Goal: Information Seeking & Learning: Learn about a topic

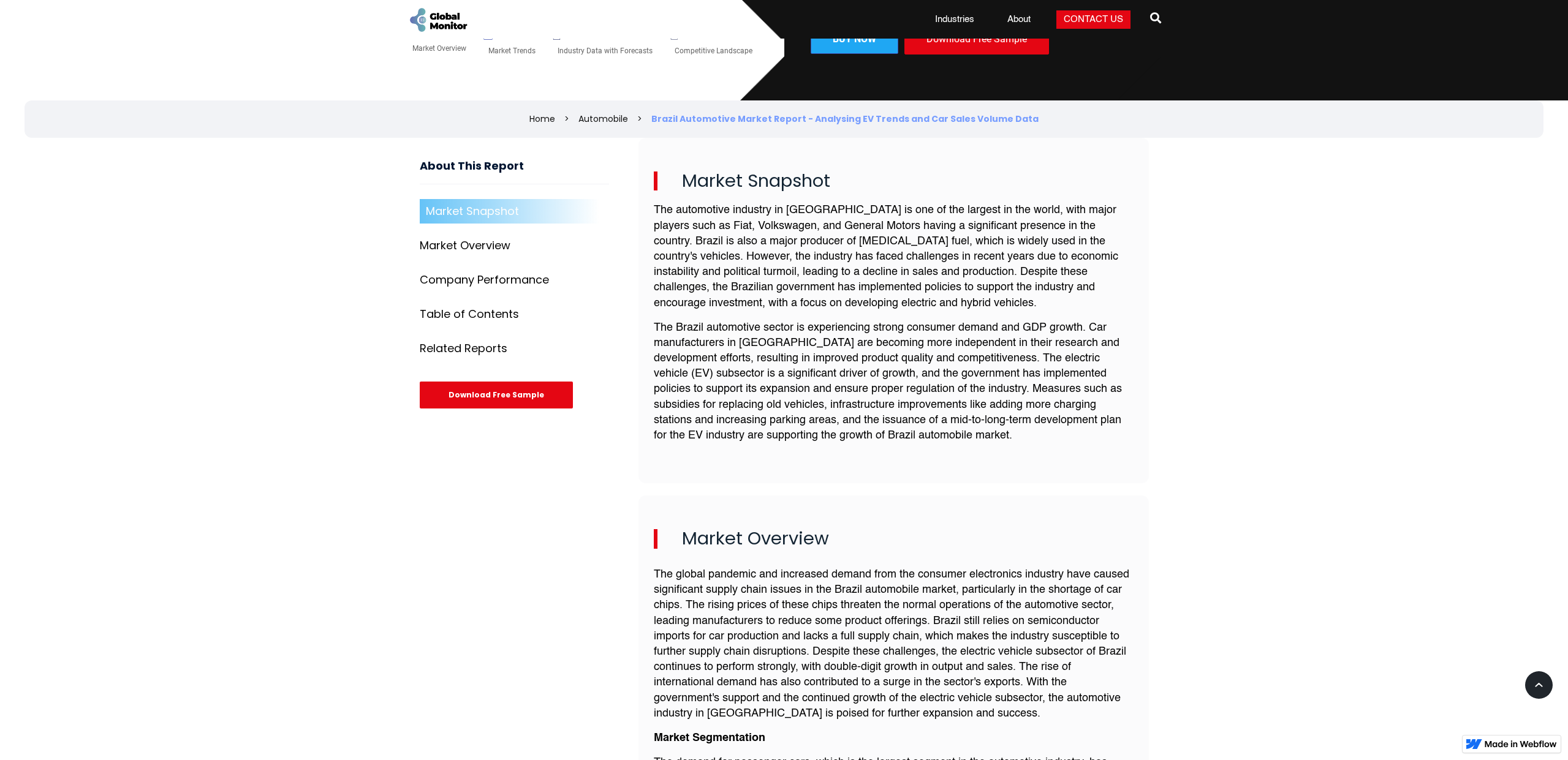
scroll to position [341, 0]
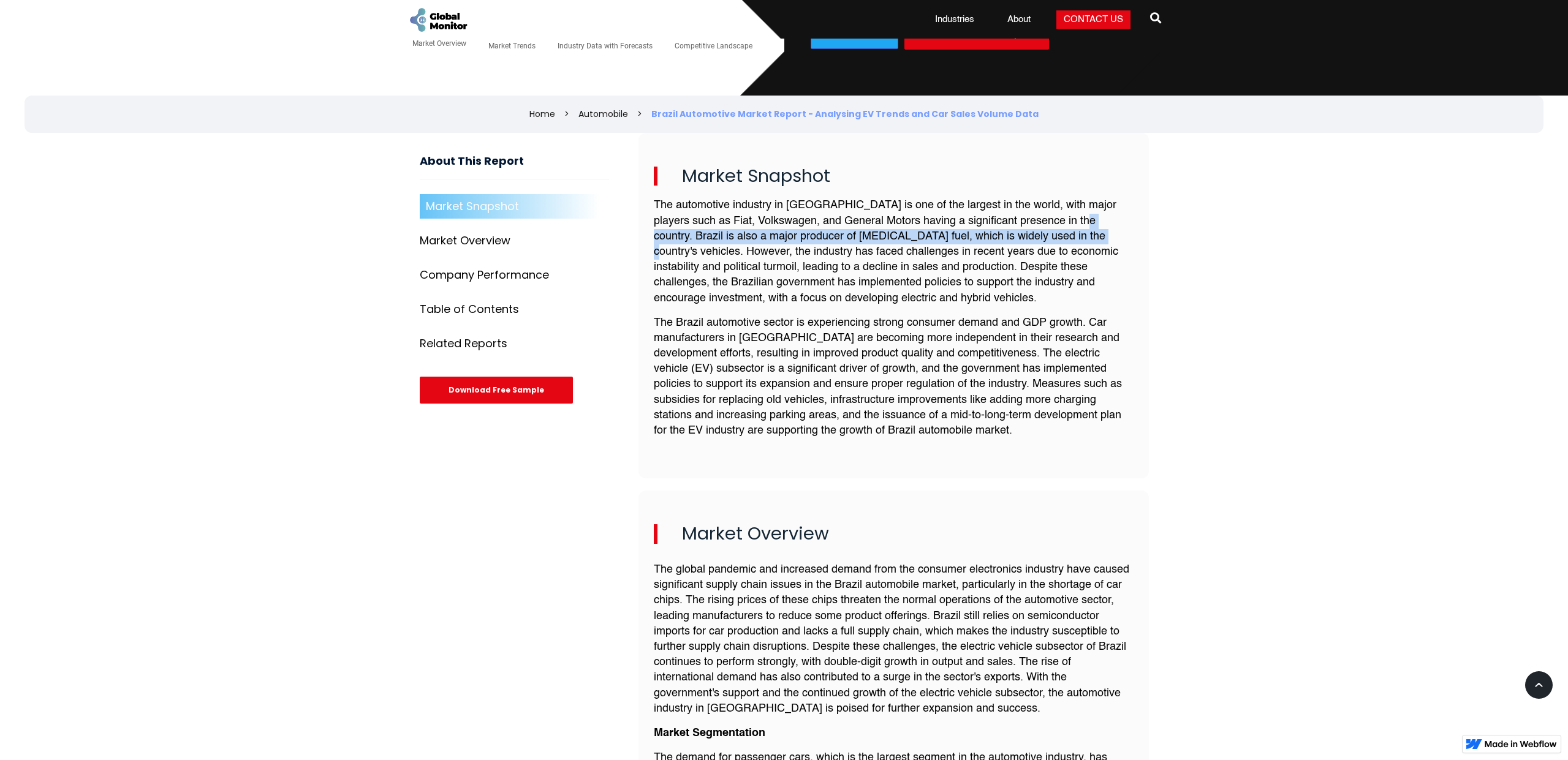
drag, startPoint x: 1038, startPoint y: 217, endPoint x: 1029, endPoint y: 227, distance: 13.5
click at [1029, 227] on p "The automotive industry in [GEOGRAPHIC_DATA] is one of the largest in the world…" at bounding box center [894, 251] width 480 height 108
copy p "Brazil is also a major producer of [MEDICAL_DATA] fuel, which is widely used in…"
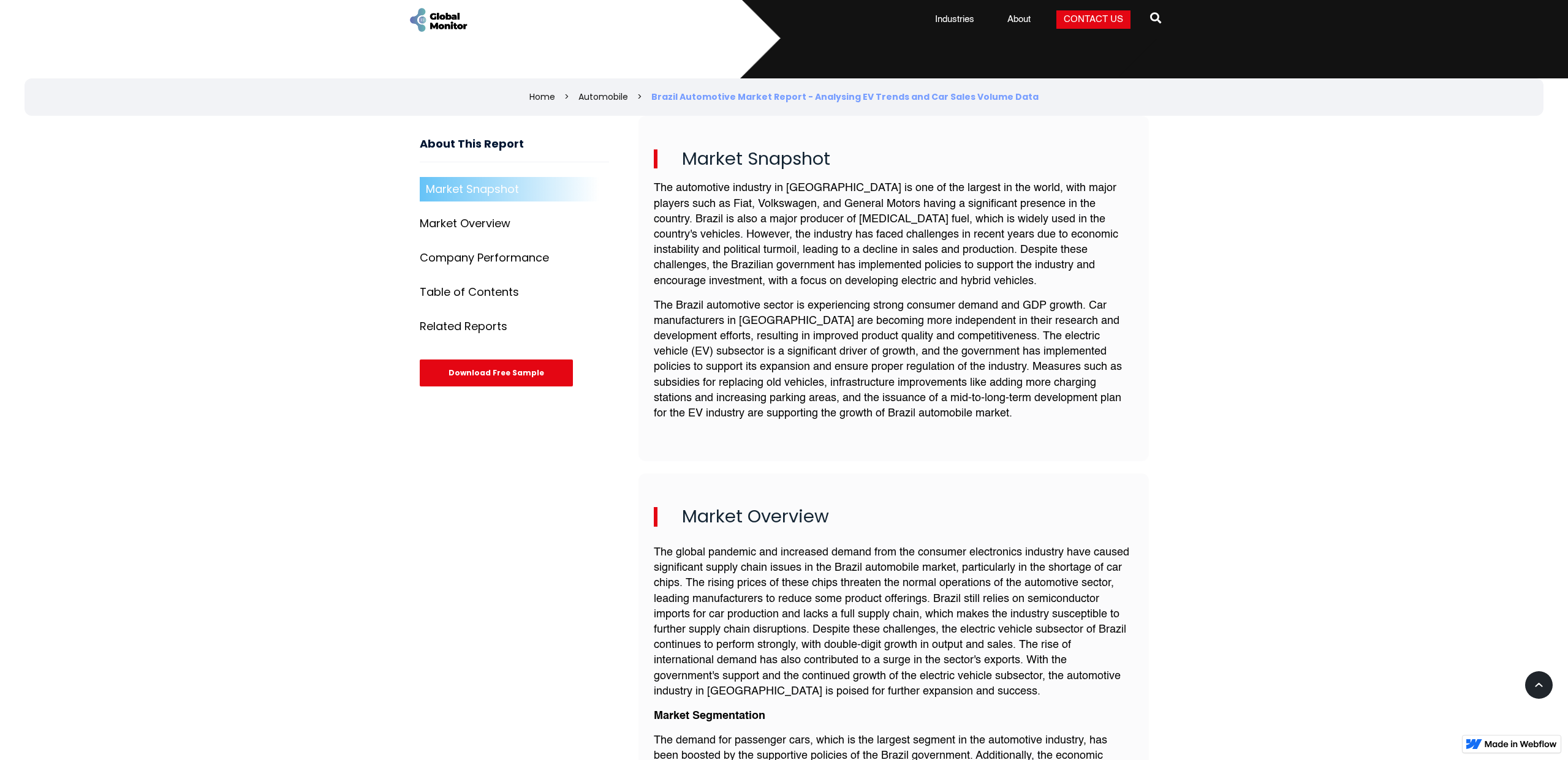
click at [731, 305] on p "The Brazil automotive sector is experiencing strong consumer demand and GDP gro…" at bounding box center [894, 360] width 480 height 123
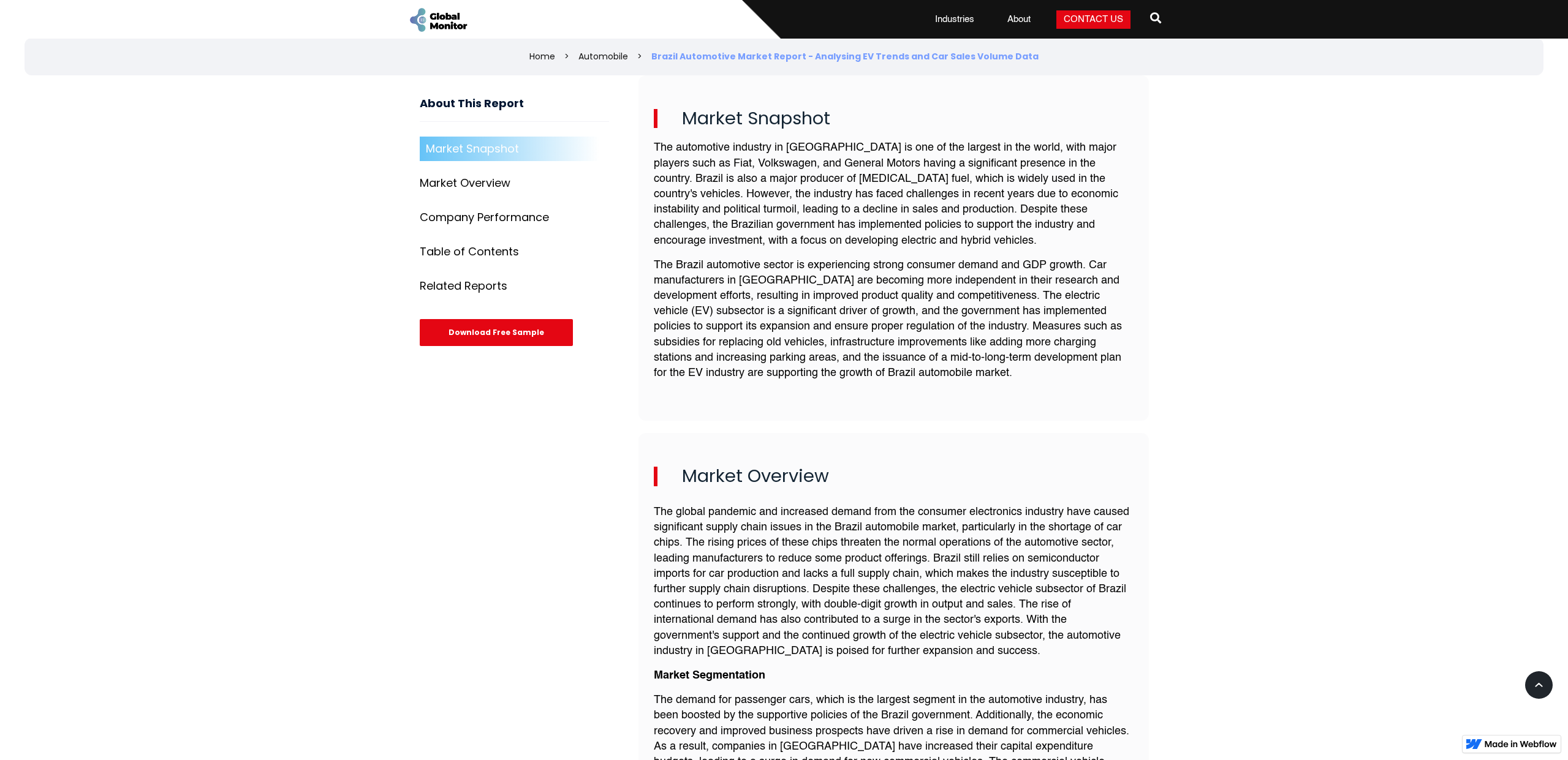
scroll to position [403, 0]
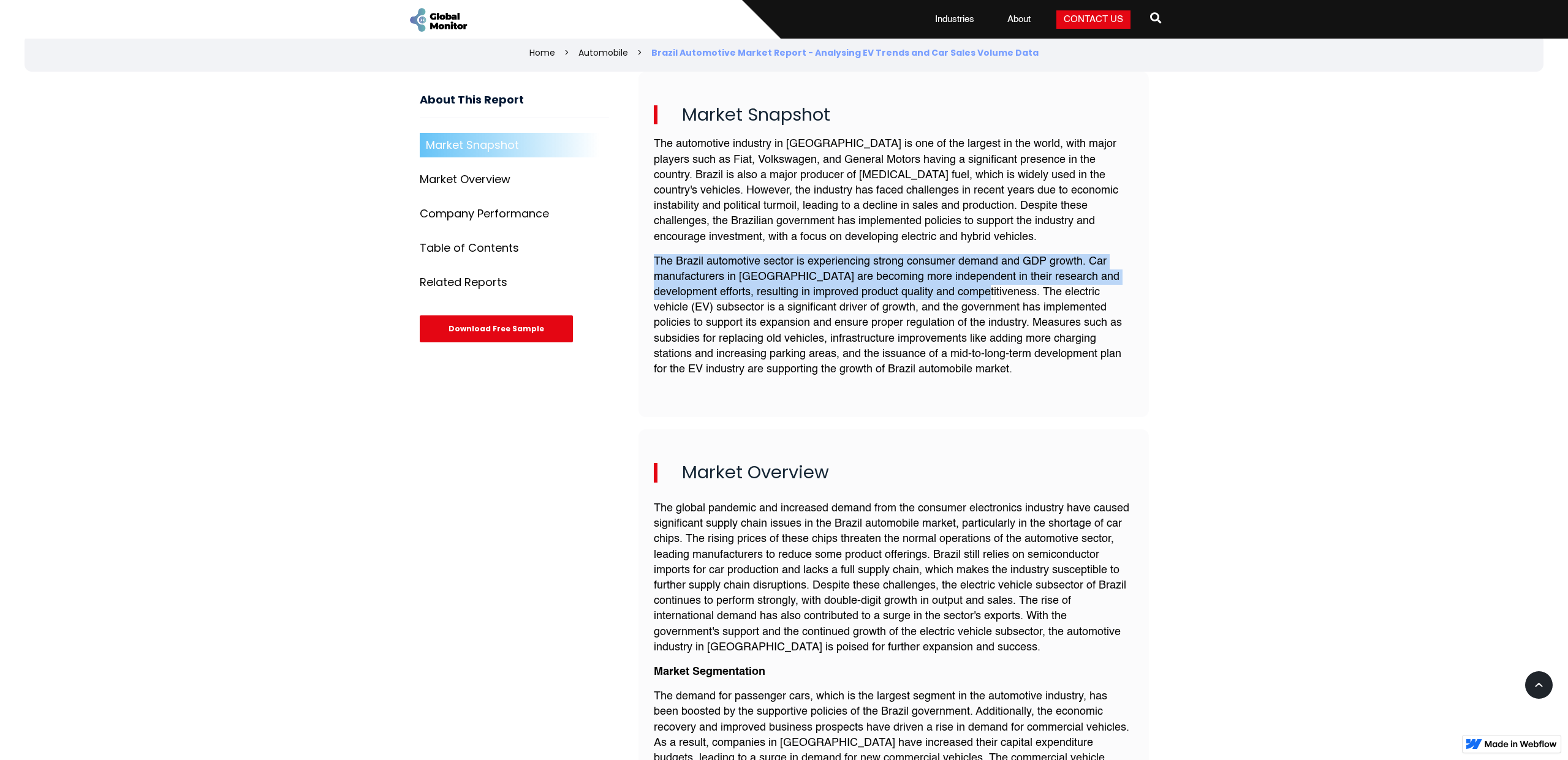
drag, startPoint x: 654, startPoint y: 255, endPoint x: 972, endPoint y: 281, distance: 319.1
click at [973, 281] on p "The Brazil automotive sector is experiencing strong consumer demand and GDP gro…" at bounding box center [894, 315] width 480 height 123
copy p "The Brazil automotive sector is experiencing strong consumer demand and GDP gro…"
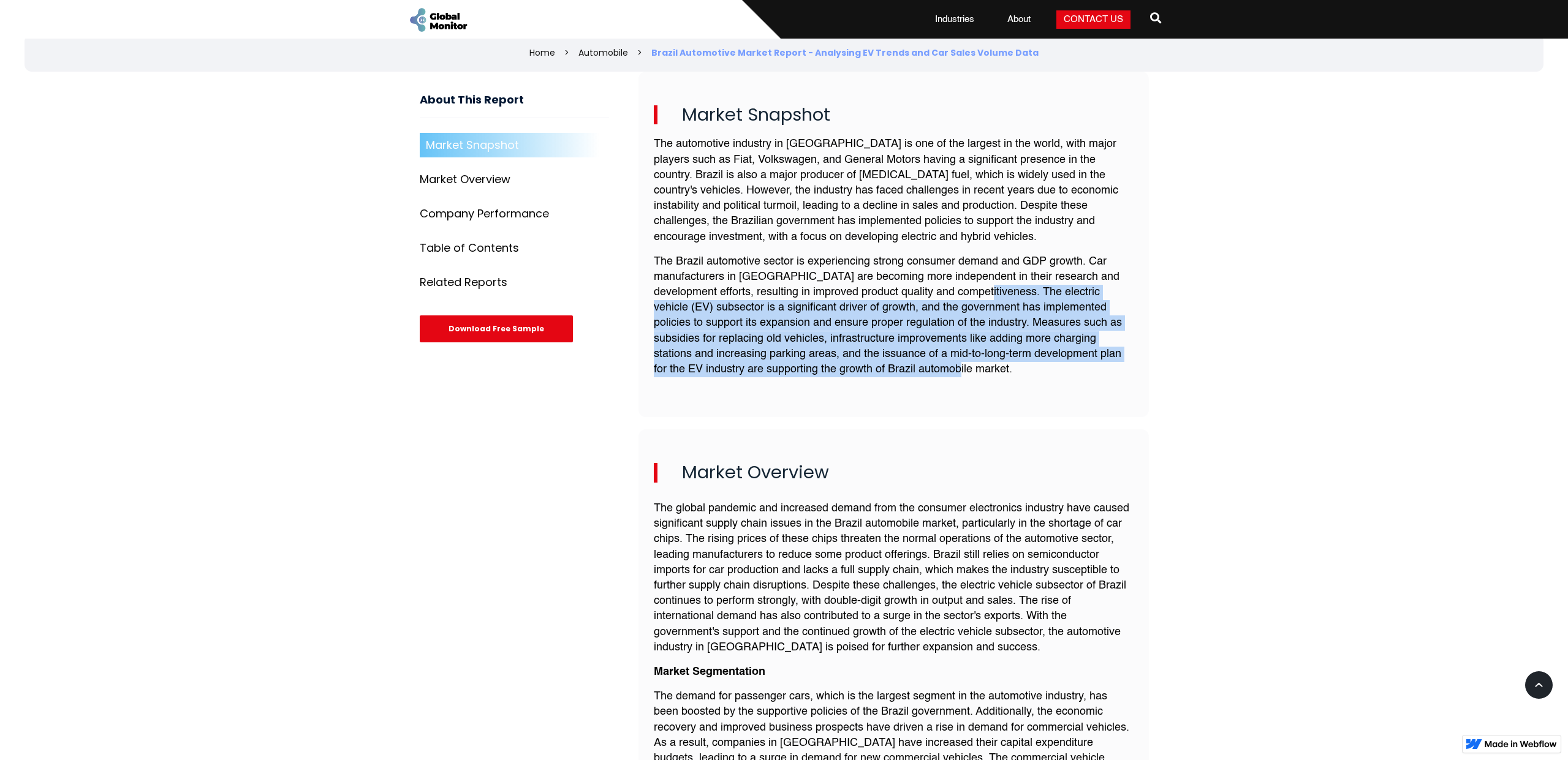
drag, startPoint x: 978, startPoint y: 286, endPoint x: 976, endPoint y: 363, distance: 77.0
click at [976, 363] on p "The Brazil automotive sector is experiencing strong consumer demand and GDP gro…" at bounding box center [894, 315] width 480 height 123
copy p "The electric vehicle (EV) subsector is a significant driver of growth, and the …"
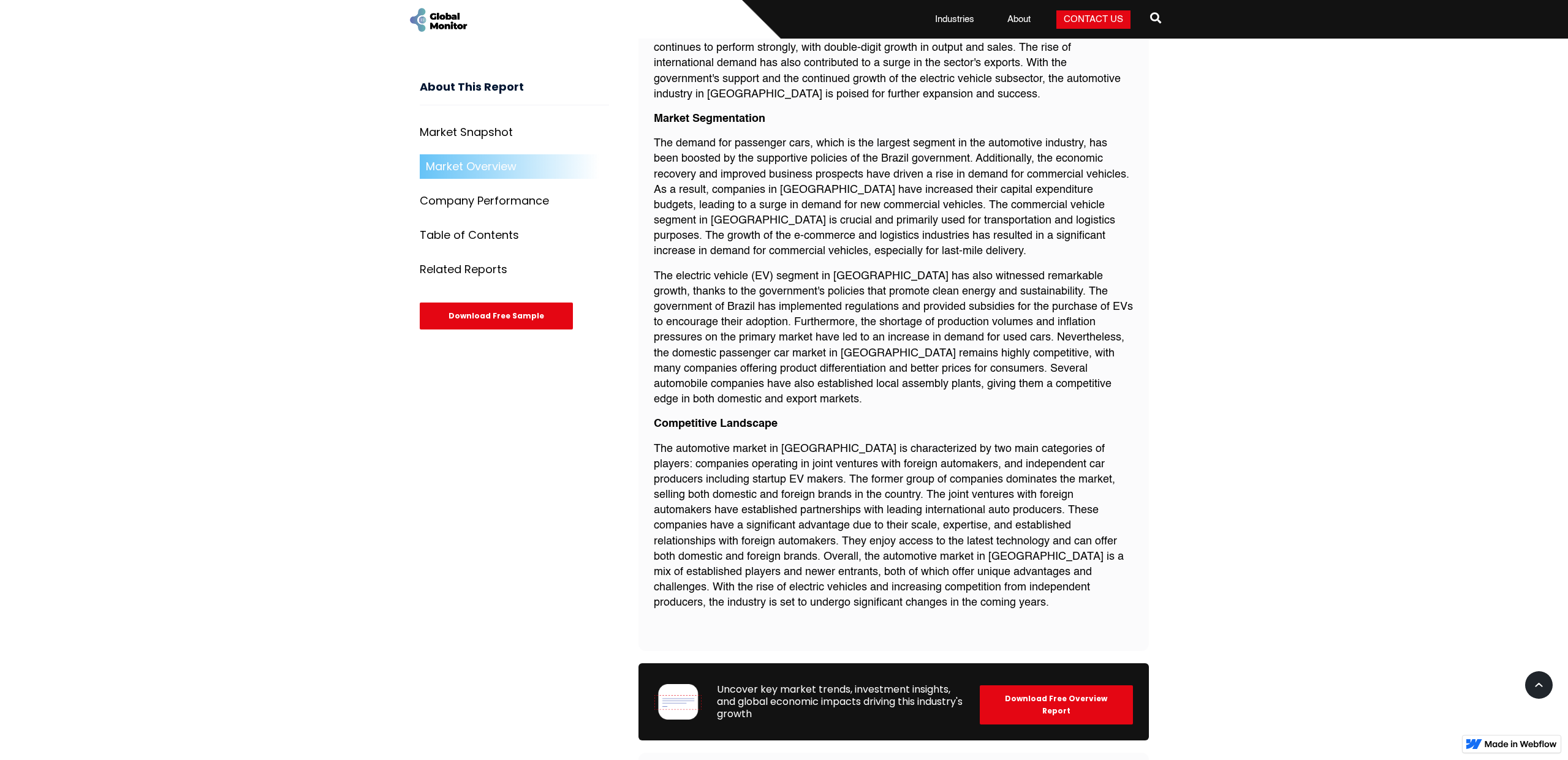
scroll to position [961, 0]
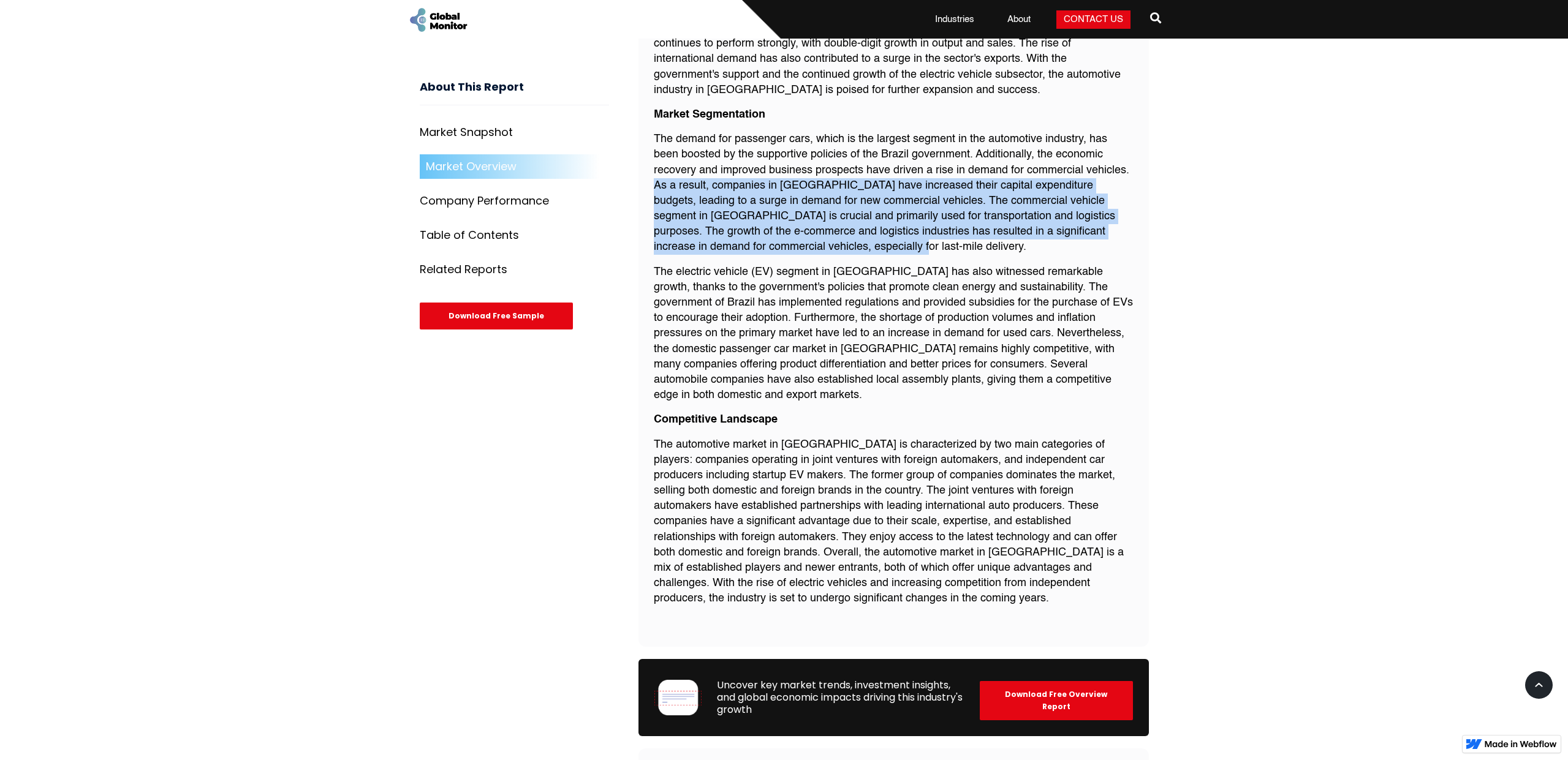
drag, startPoint x: 653, startPoint y: 176, endPoint x: 813, endPoint y: 241, distance: 172.7
click at [813, 241] on p "The demand for passenger cars, which is the largest segment in the automotive i…" at bounding box center [894, 193] width 480 height 123
copy p "As a result, companies in [GEOGRAPHIC_DATA] have increased their capital expend…"
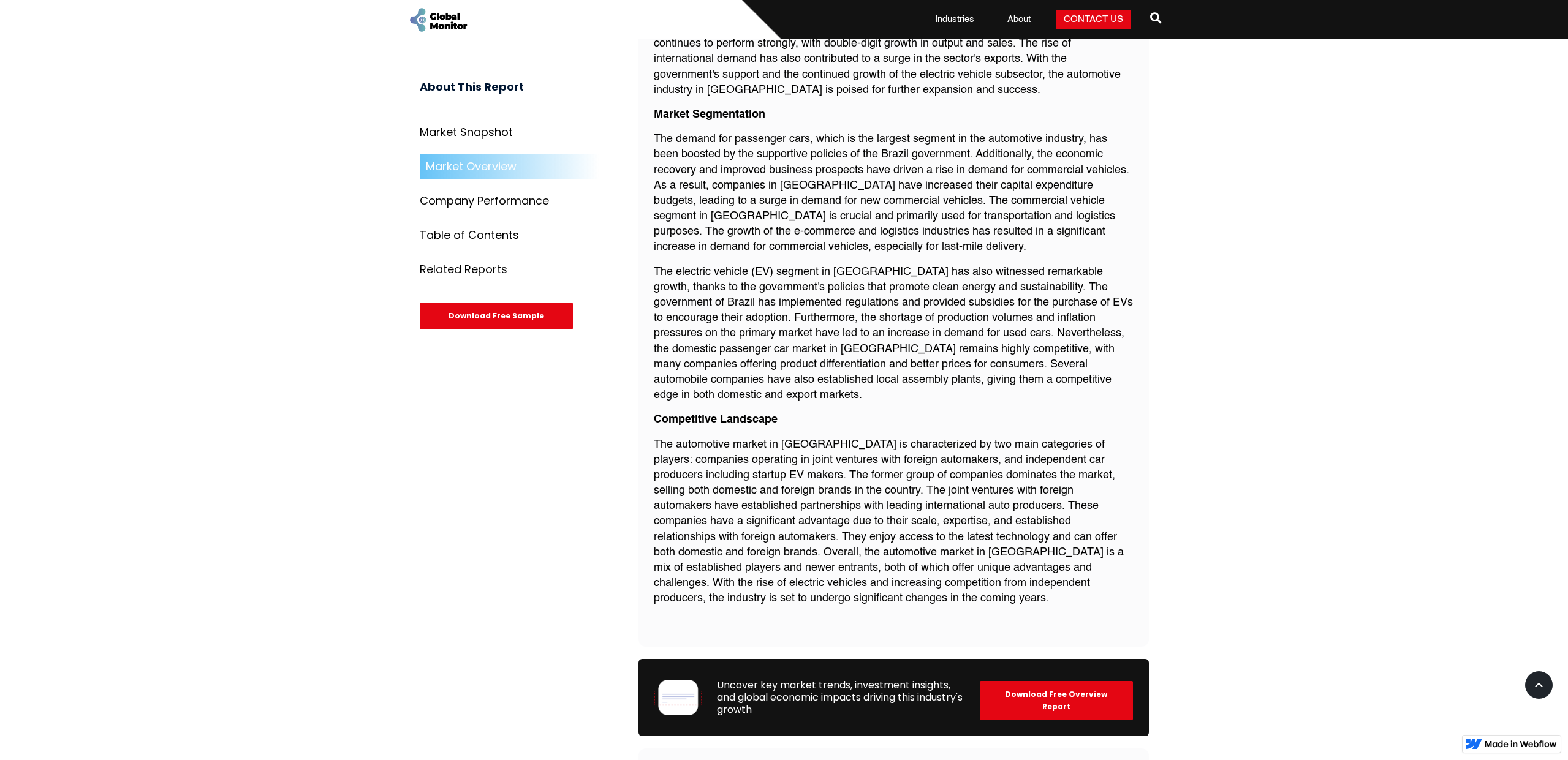
click at [816, 332] on p "The electric vehicle (EV) segment in [GEOGRAPHIC_DATA] has also witnessed remar…" at bounding box center [894, 334] width 480 height 139
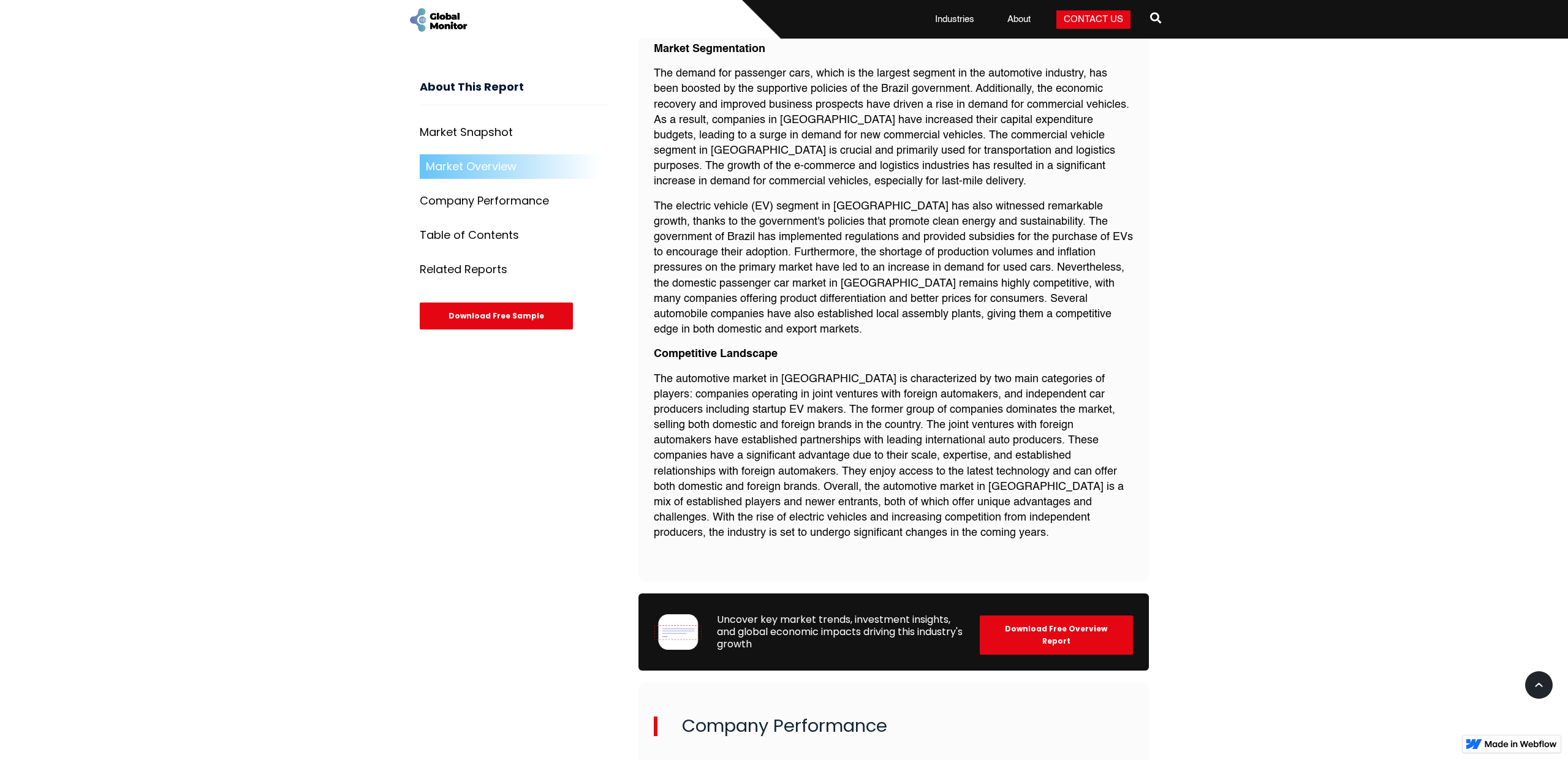
scroll to position [1031, 0]
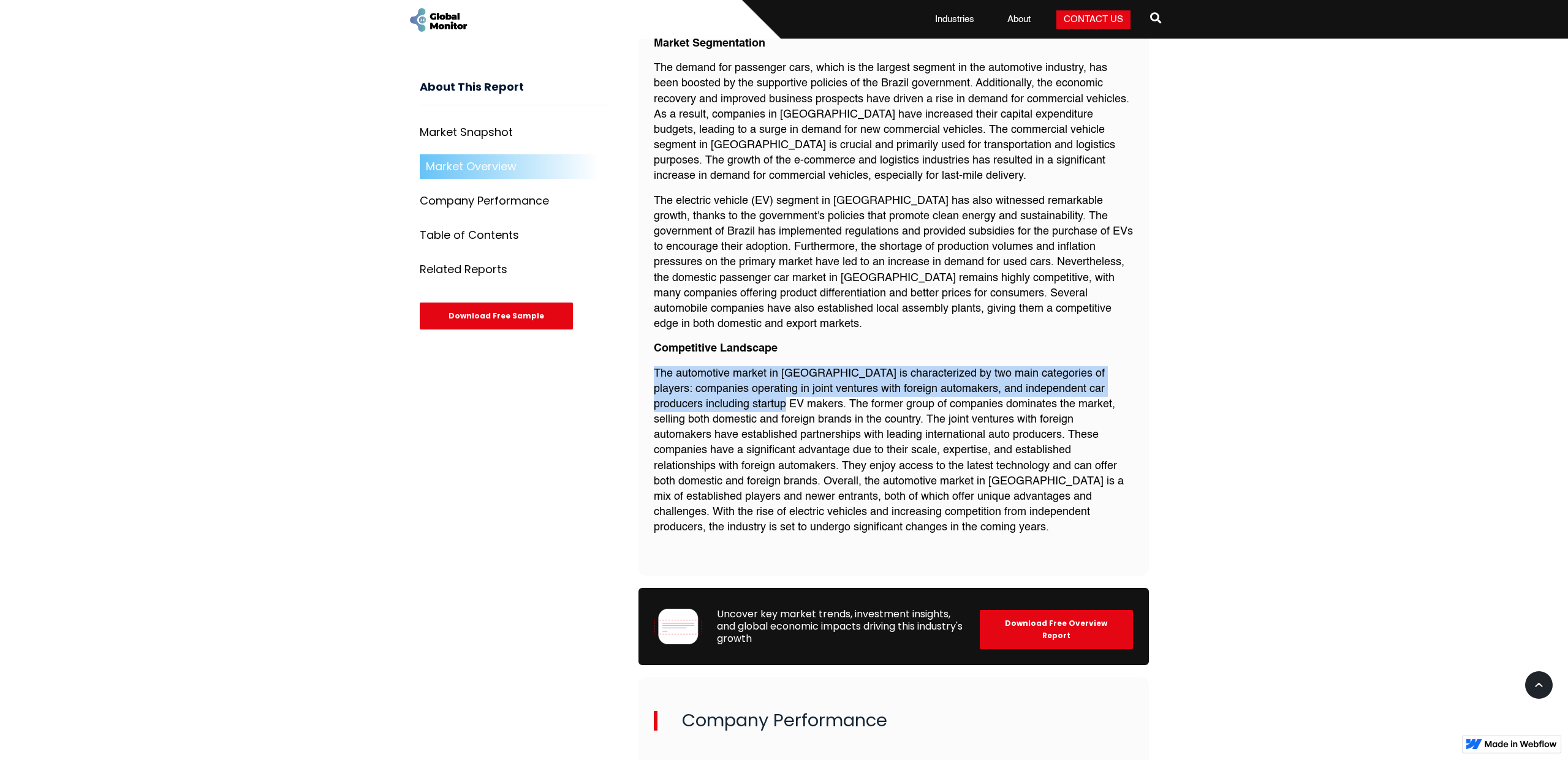
drag, startPoint x: 656, startPoint y: 364, endPoint x: 748, endPoint y: 391, distance: 95.9
click at [748, 391] on p "The automotive market in [GEOGRAPHIC_DATA] is characterized by two main categor…" at bounding box center [894, 451] width 480 height 170
copy p "The automotive market in [GEOGRAPHIC_DATA] is characterized by two main categor…"
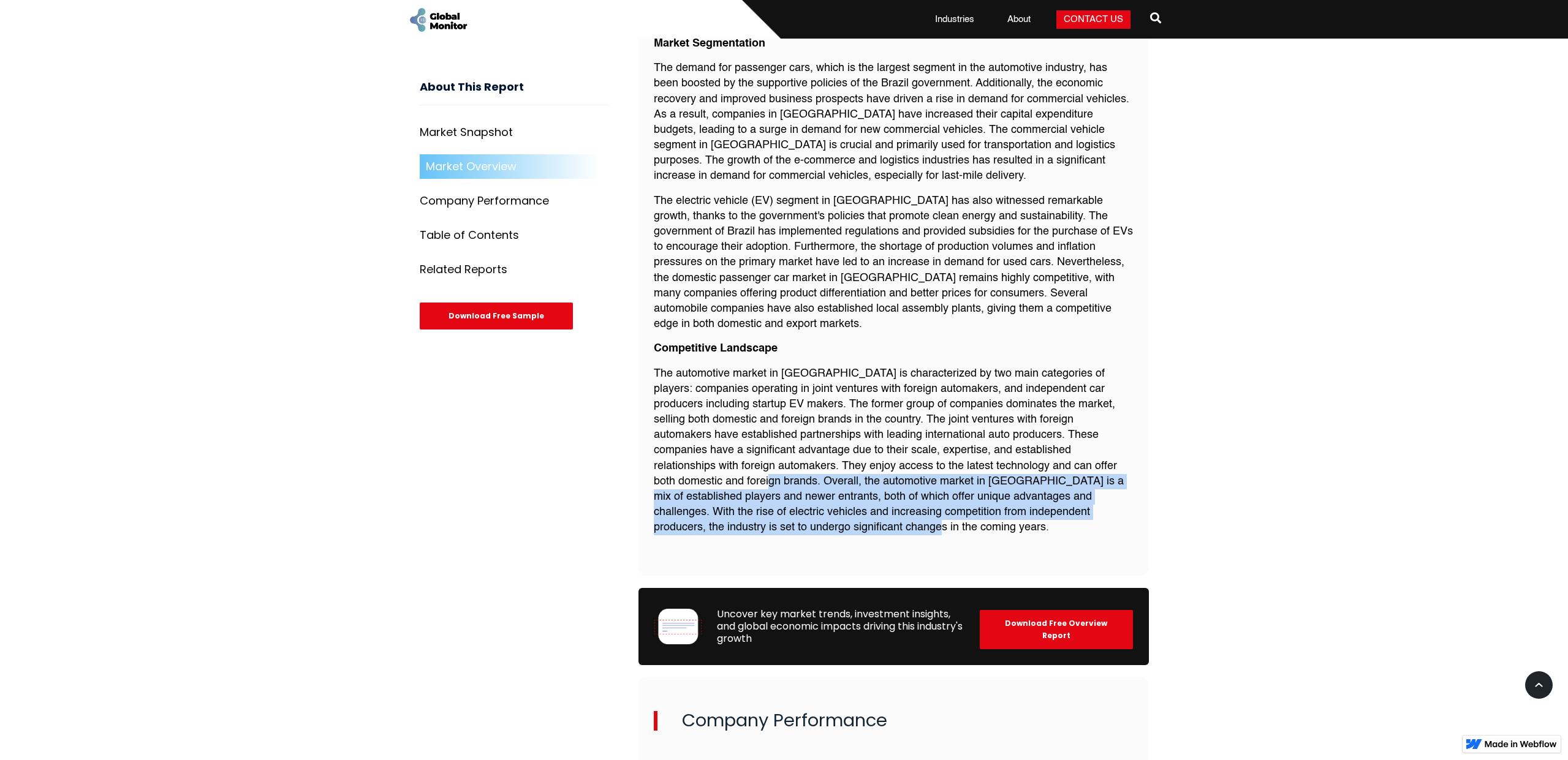
drag, startPoint x: 738, startPoint y: 518, endPoint x: 652, endPoint y: 477, distance: 95.3
click at [652, 477] on div "Market Overview The global pandemic and increased demand from the consumer elec…" at bounding box center [893, 188] width 511 height 774
copy p "Overall, the automotive market in [GEOGRAPHIC_DATA] is a mix of established pla…"
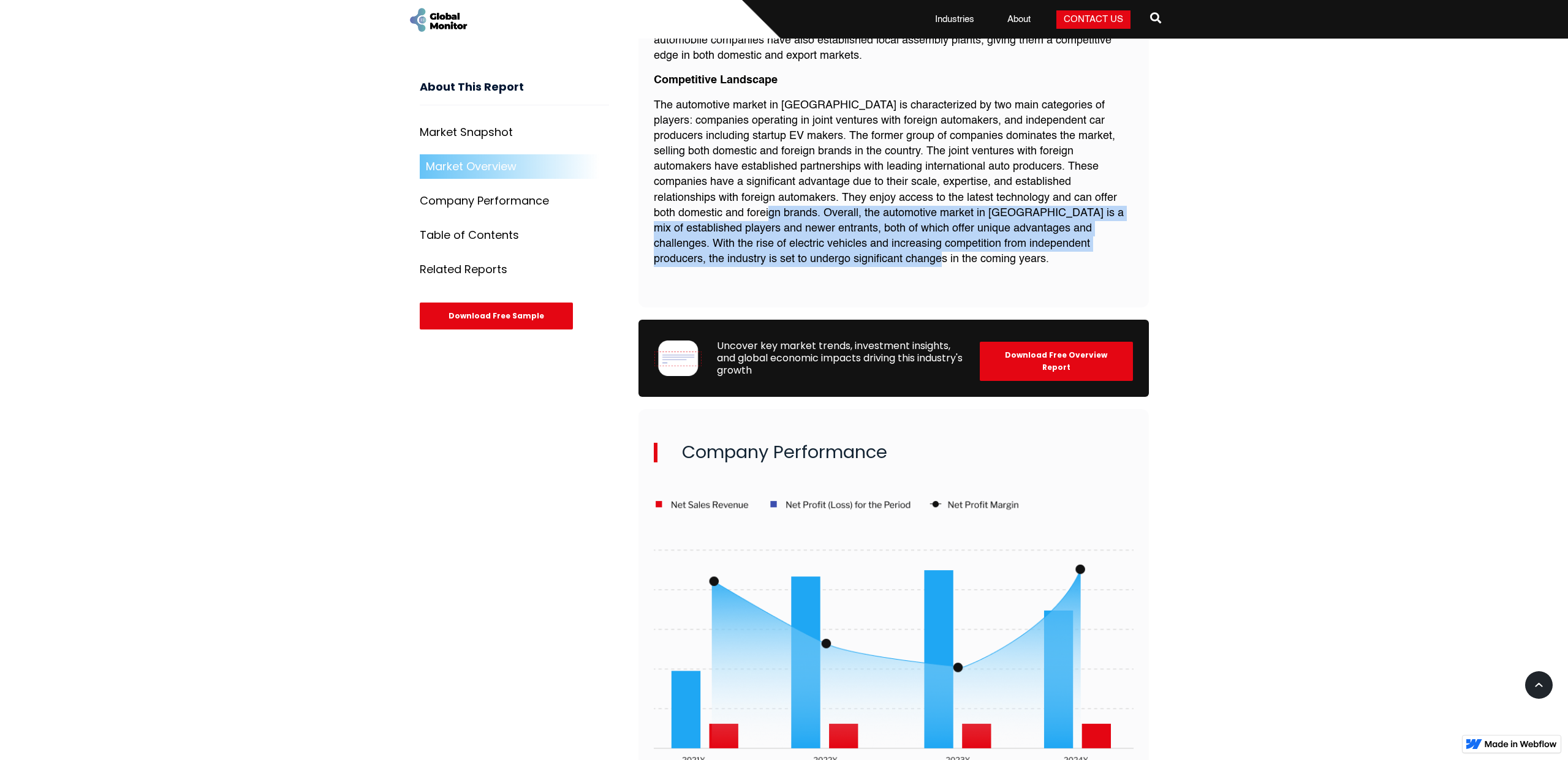
scroll to position [1383, 0]
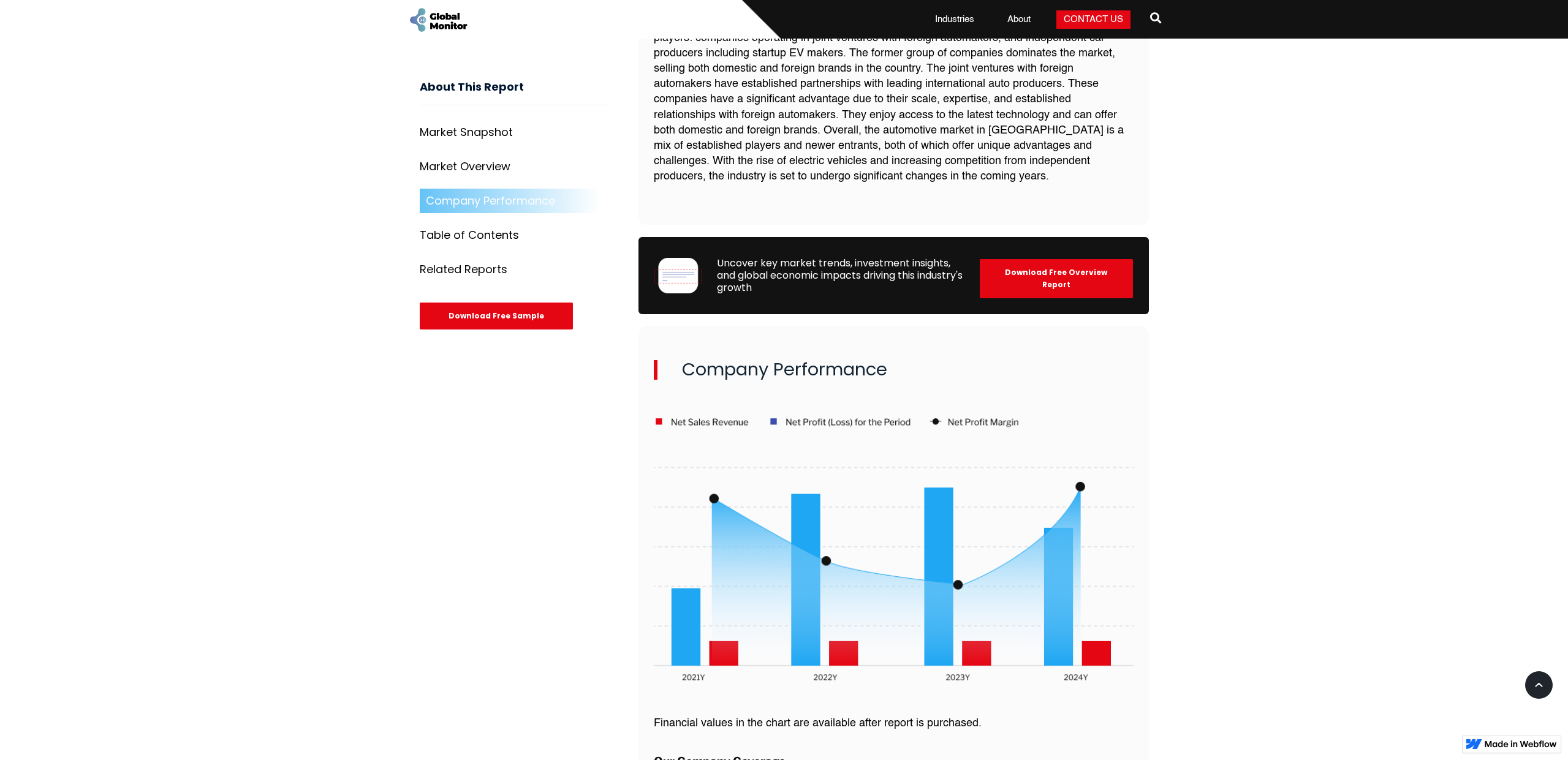
click at [1268, 378] on div "Home Automobile Brazil Automotive Market Report - Analysing EV Trends and Car S…" at bounding box center [784, 608] width 1568 height 3107
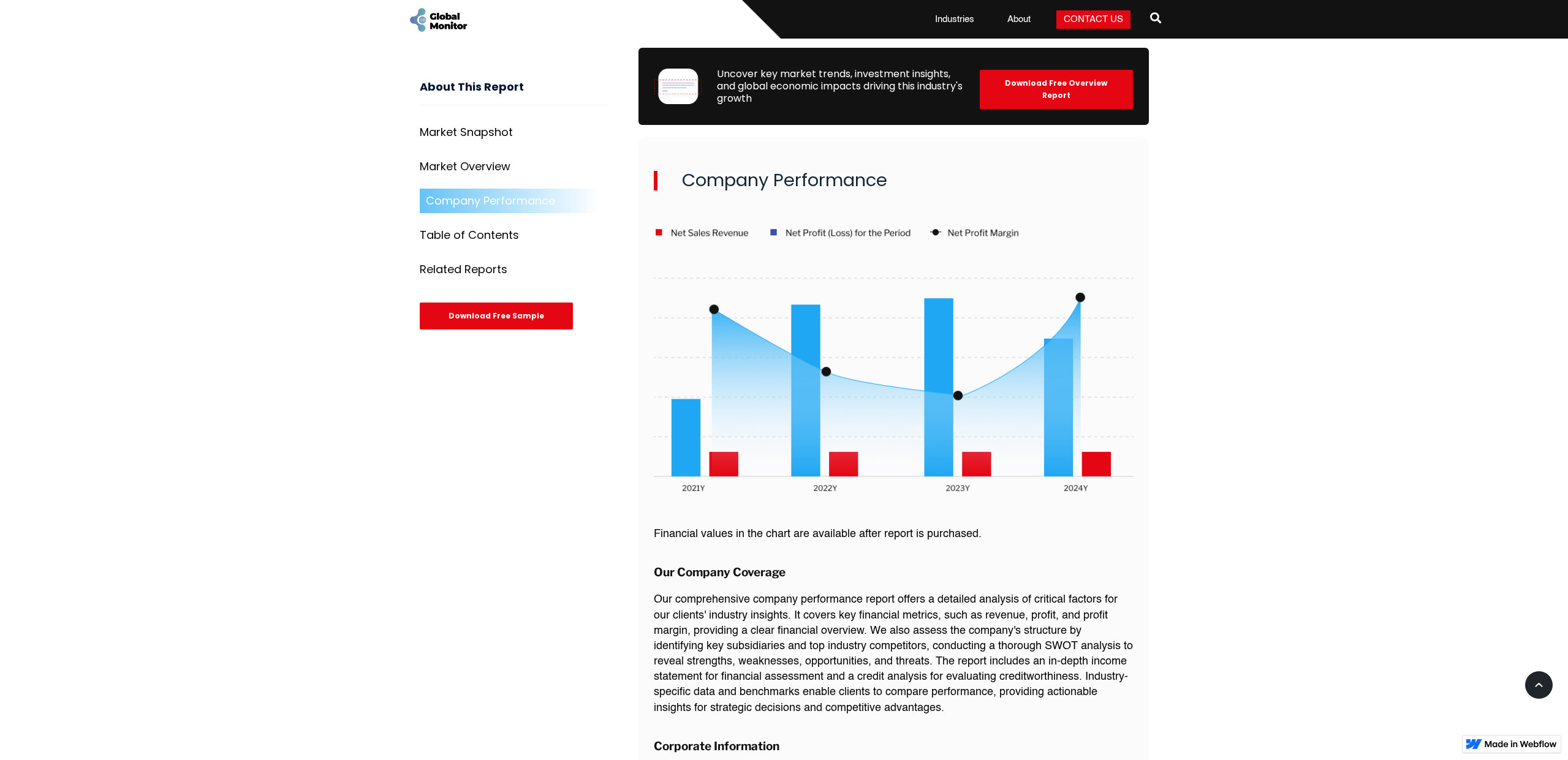
scroll to position [1570, 0]
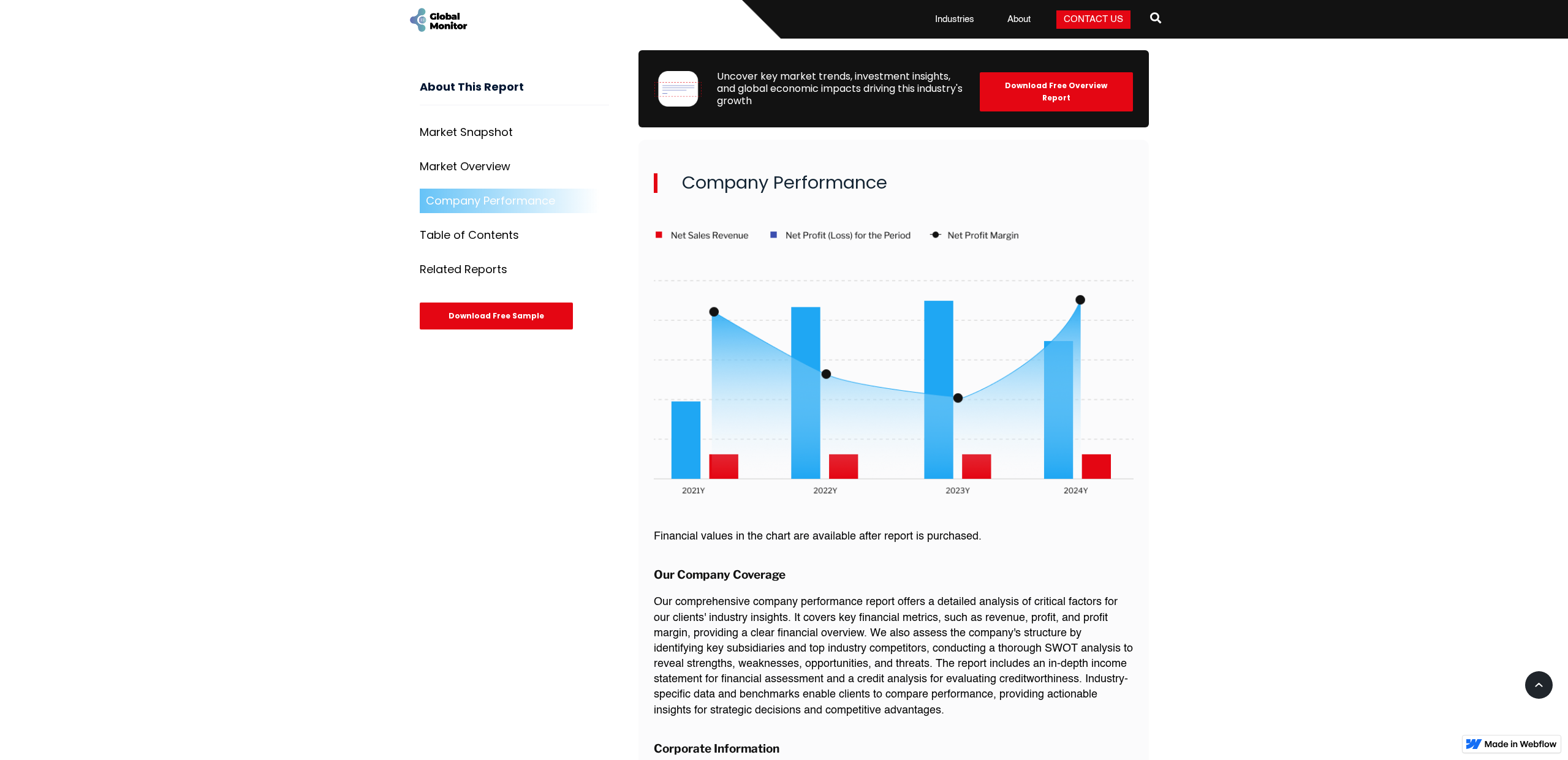
click at [1230, 468] on div "Home Automobile Brazil Automotive Market Report - Analysing EV Trends and Car S…" at bounding box center [784, 421] width 1568 height 3107
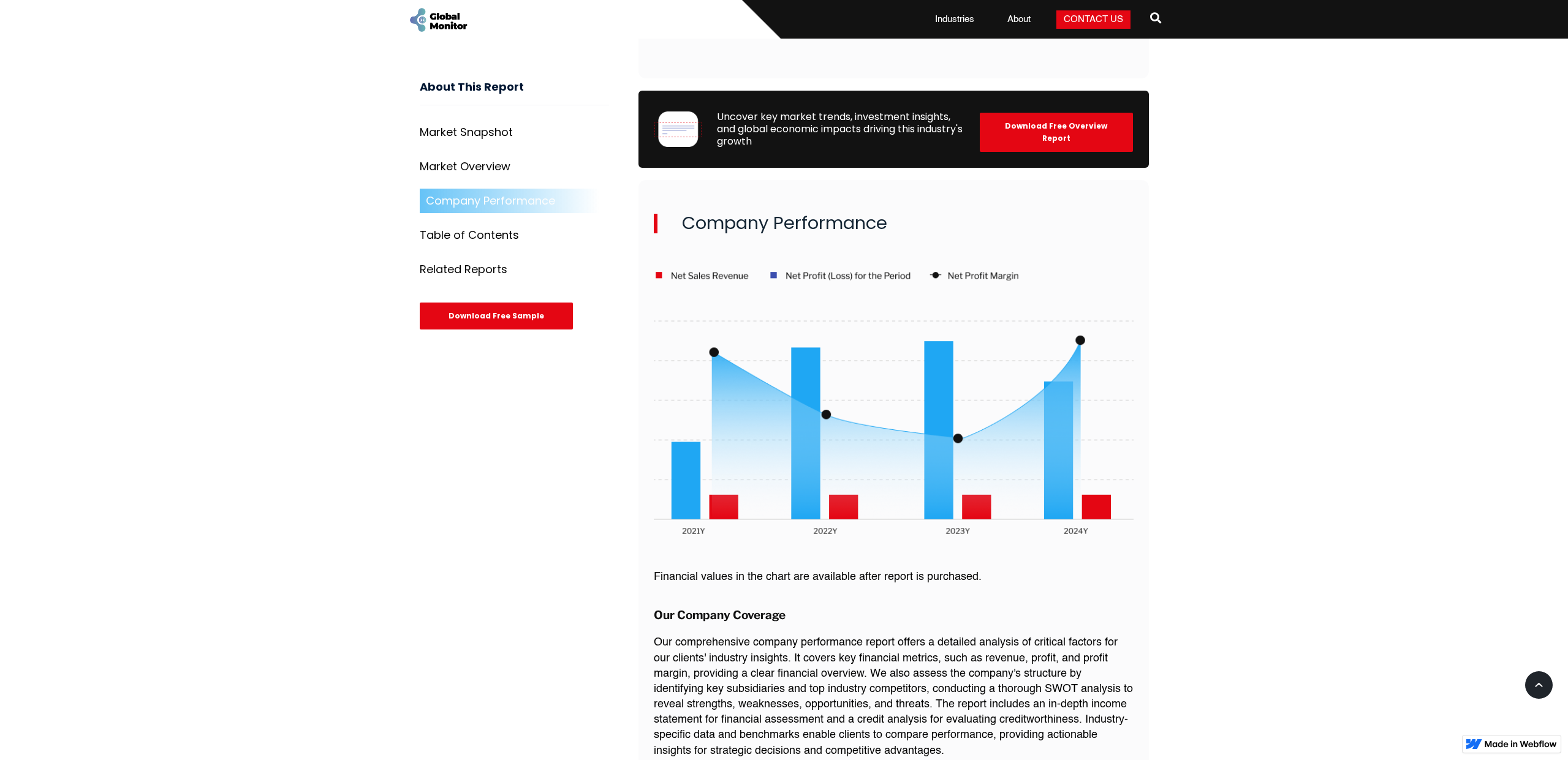
scroll to position [1472, 0]
